Goal: Check status

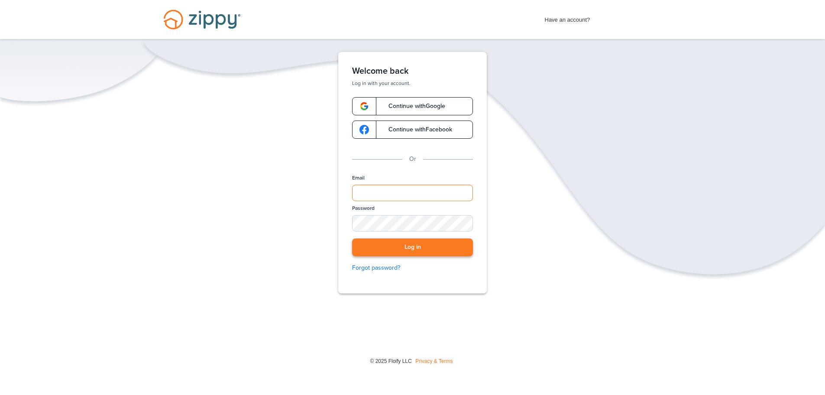
type input "**********"
click at [413, 249] on button "Log in" at bounding box center [412, 247] width 121 height 18
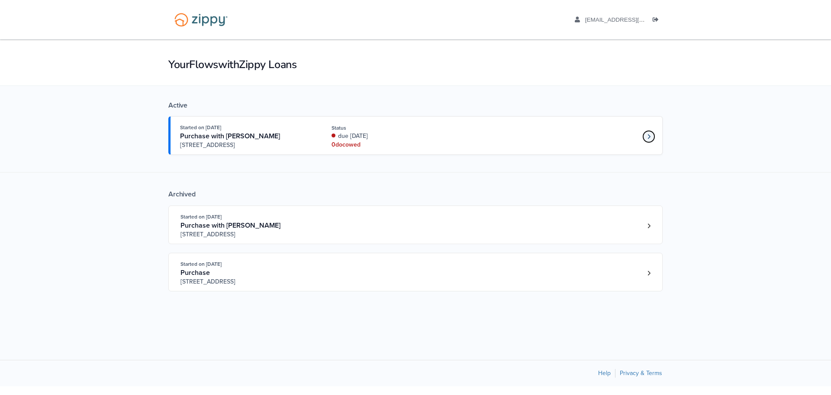
click at [651, 136] on link "Loan number 4190800" at bounding box center [649, 136] width 13 height 13
